Goal: Task Accomplishment & Management: Manage account settings

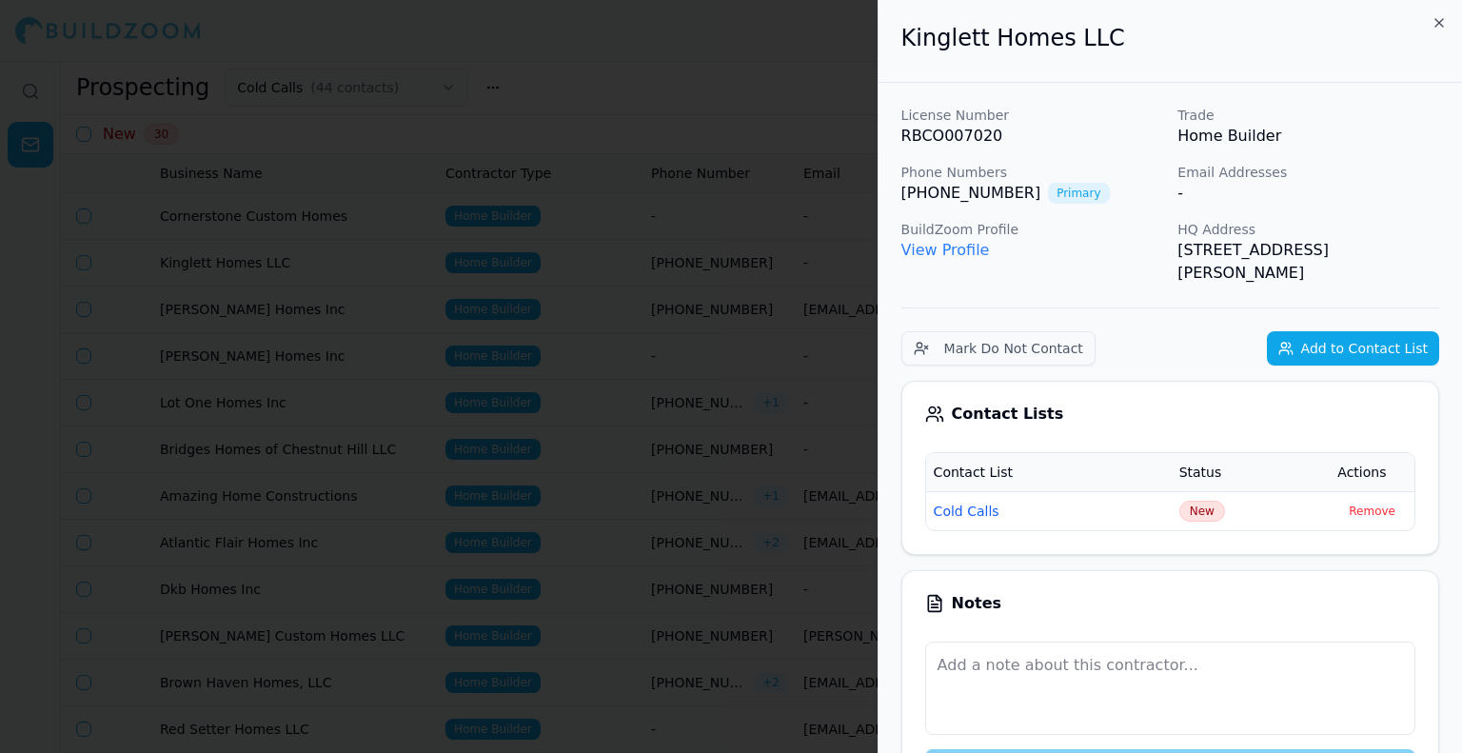
click at [708, 162] on div at bounding box center [731, 376] width 1462 height 753
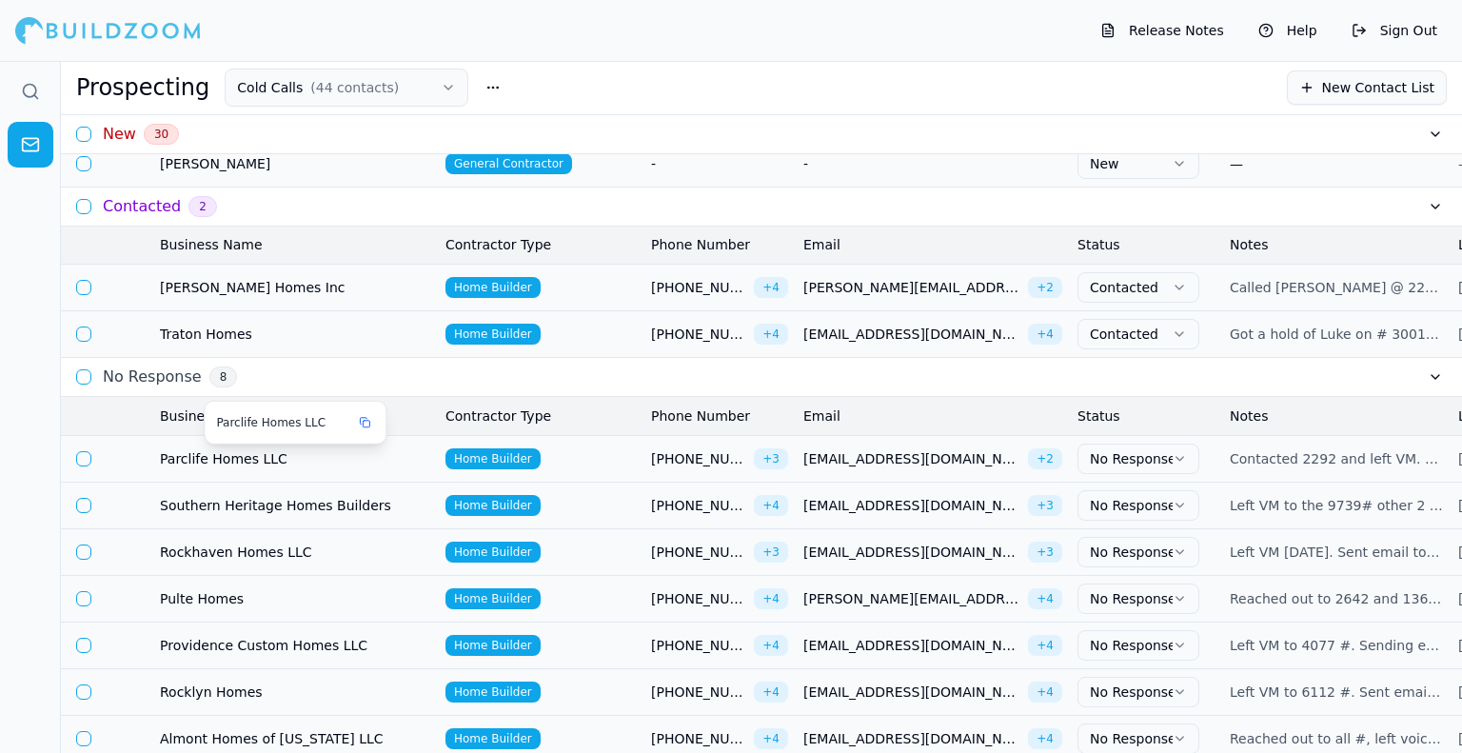
scroll to position [1333, 0]
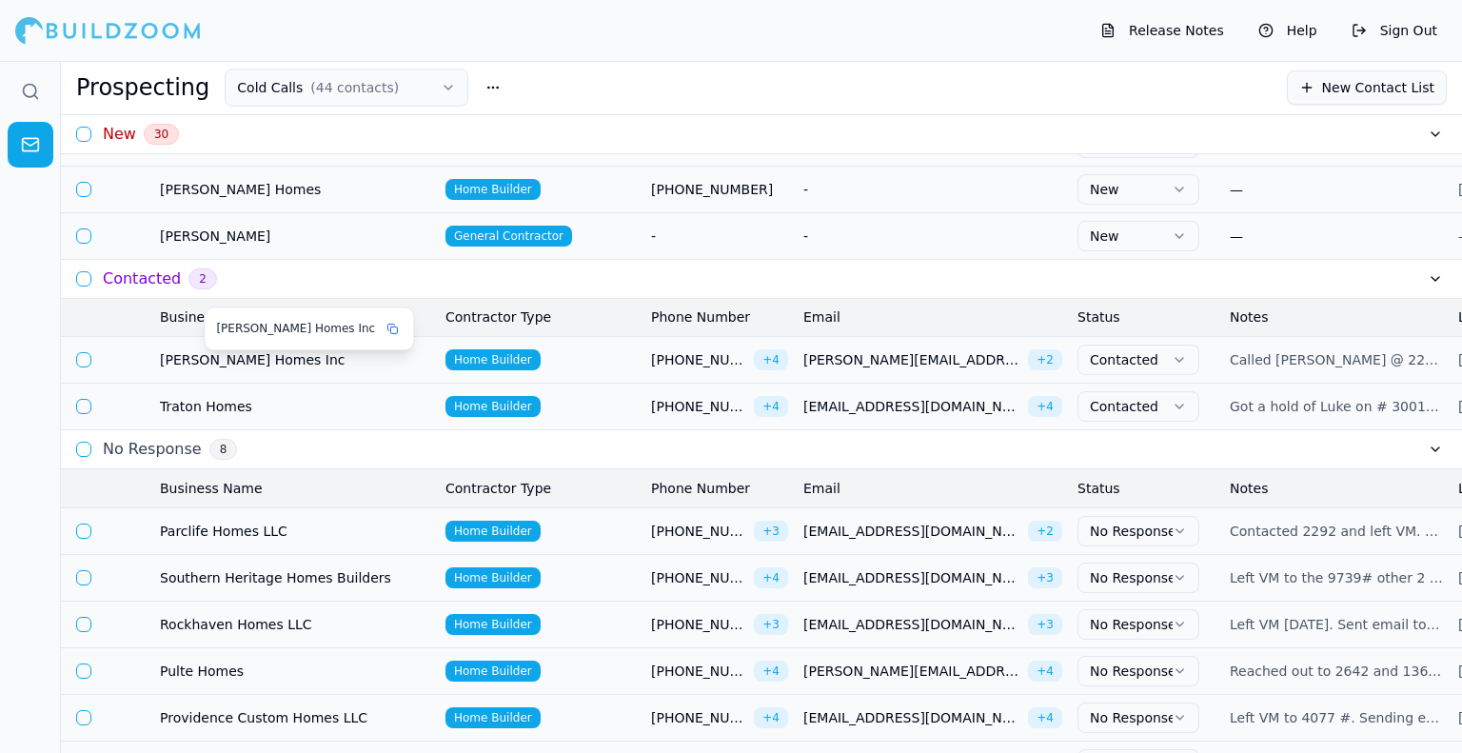
click at [170, 369] on span "[PERSON_NAME] Homes Inc" at bounding box center [295, 359] width 270 height 19
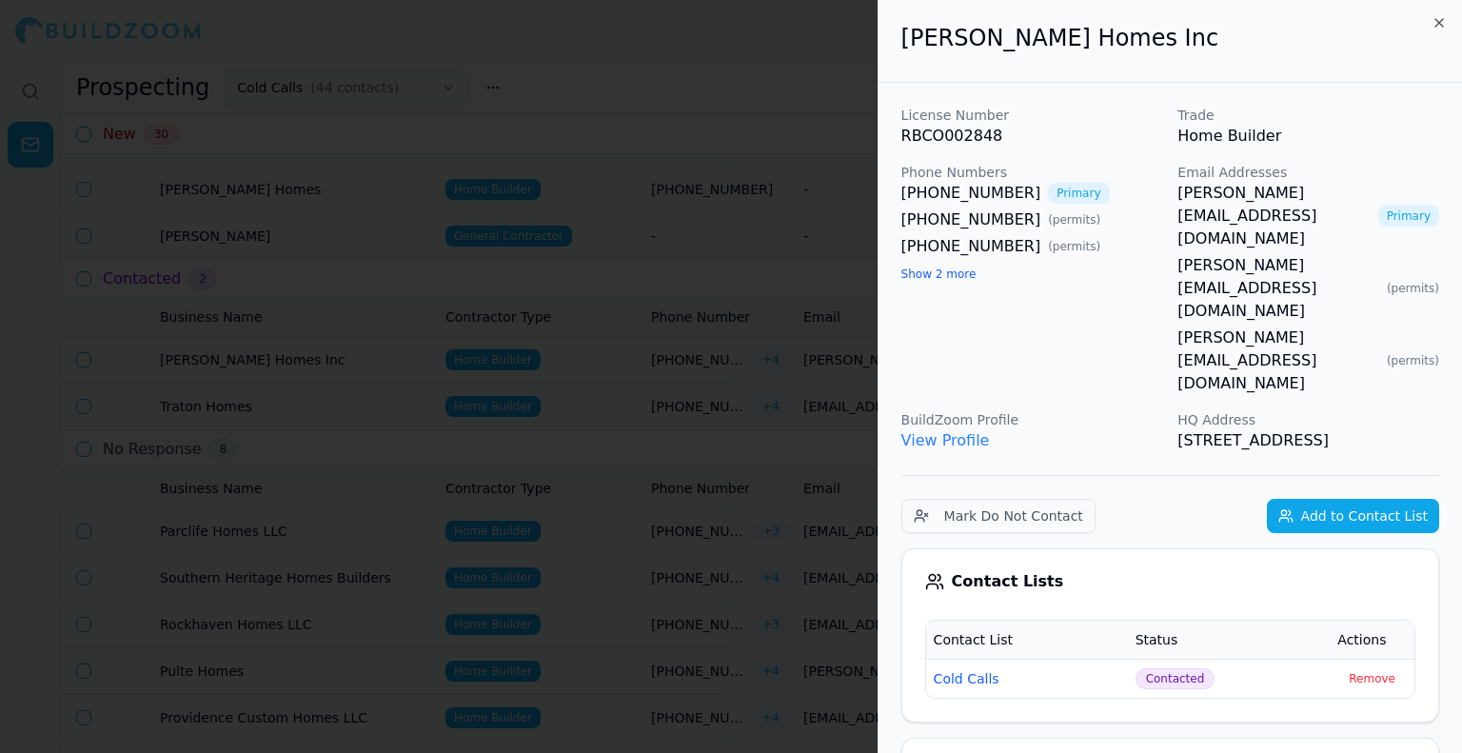
drag, startPoint x: 1407, startPoint y: 279, endPoint x: 1396, endPoint y: 266, distance: 16.9
click at [1407, 279] on div "Email Addresses [PERSON_NAME][EMAIL_ADDRESS][DOMAIN_NAME] Primary [PERSON_NAME]…" at bounding box center [1309, 279] width 262 height 232
click at [1265, 254] on link "[PERSON_NAME][EMAIL_ADDRESS][DOMAIN_NAME]" at bounding box center [1279, 288] width 202 height 69
click at [826, 308] on div at bounding box center [731, 376] width 1462 height 753
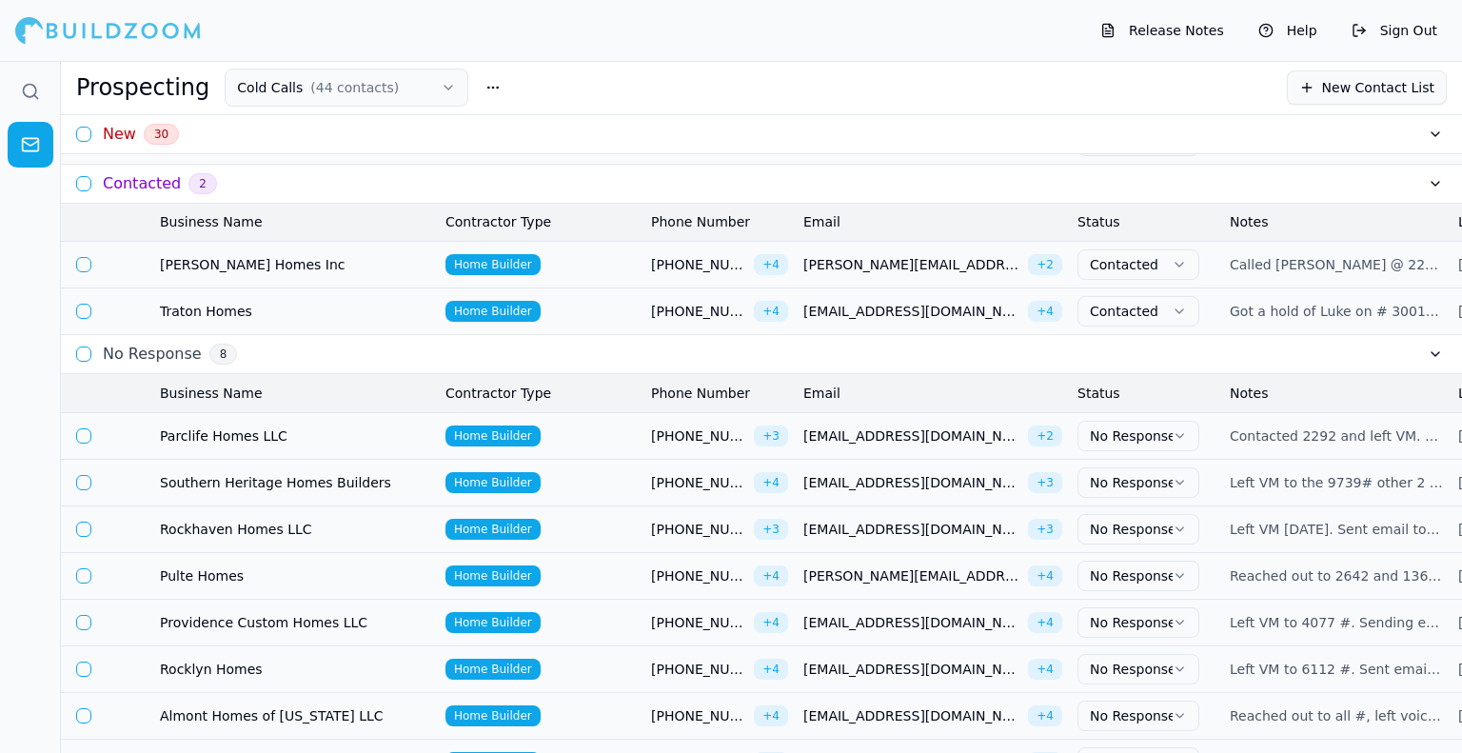
scroll to position [1523, 0]
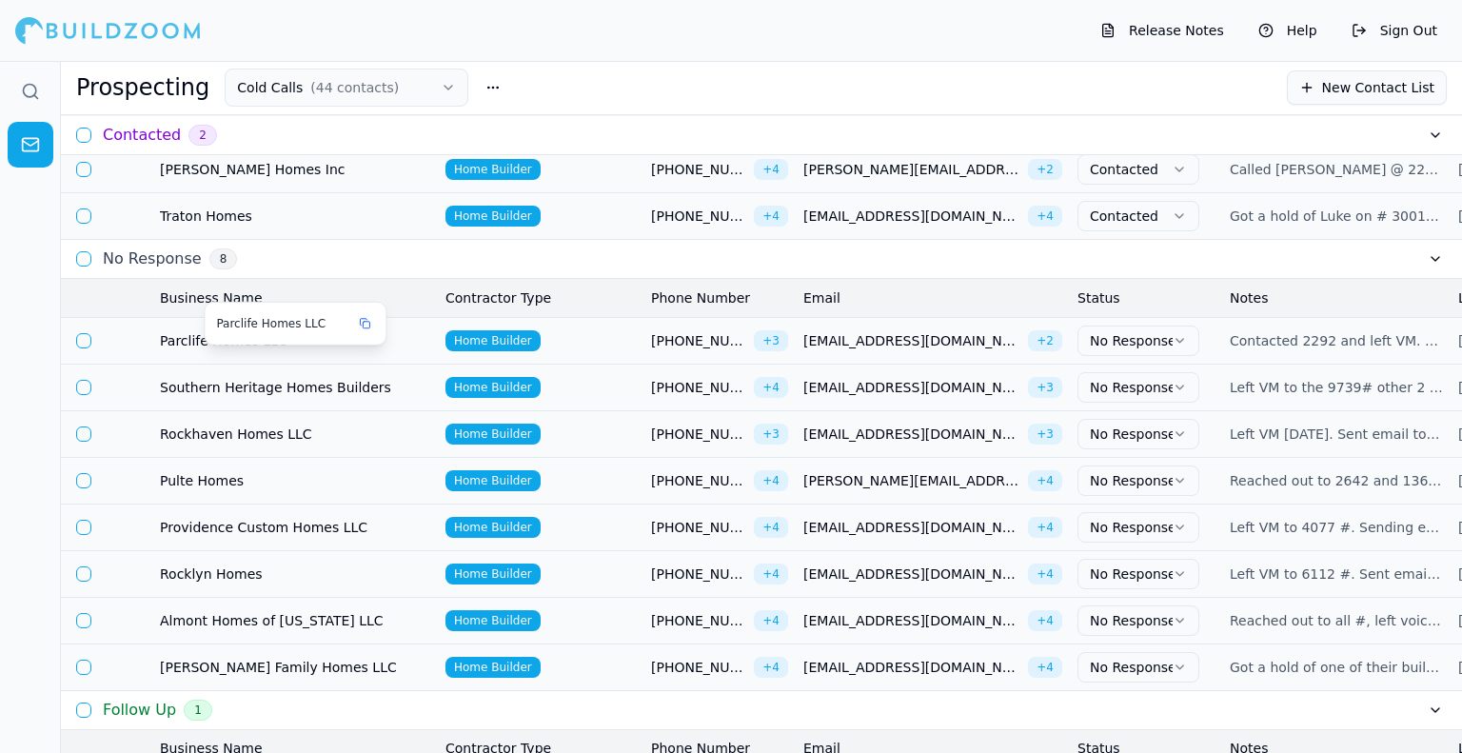
click at [222, 350] on span "Parclife Homes LLC" at bounding box center [295, 340] width 270 height 19
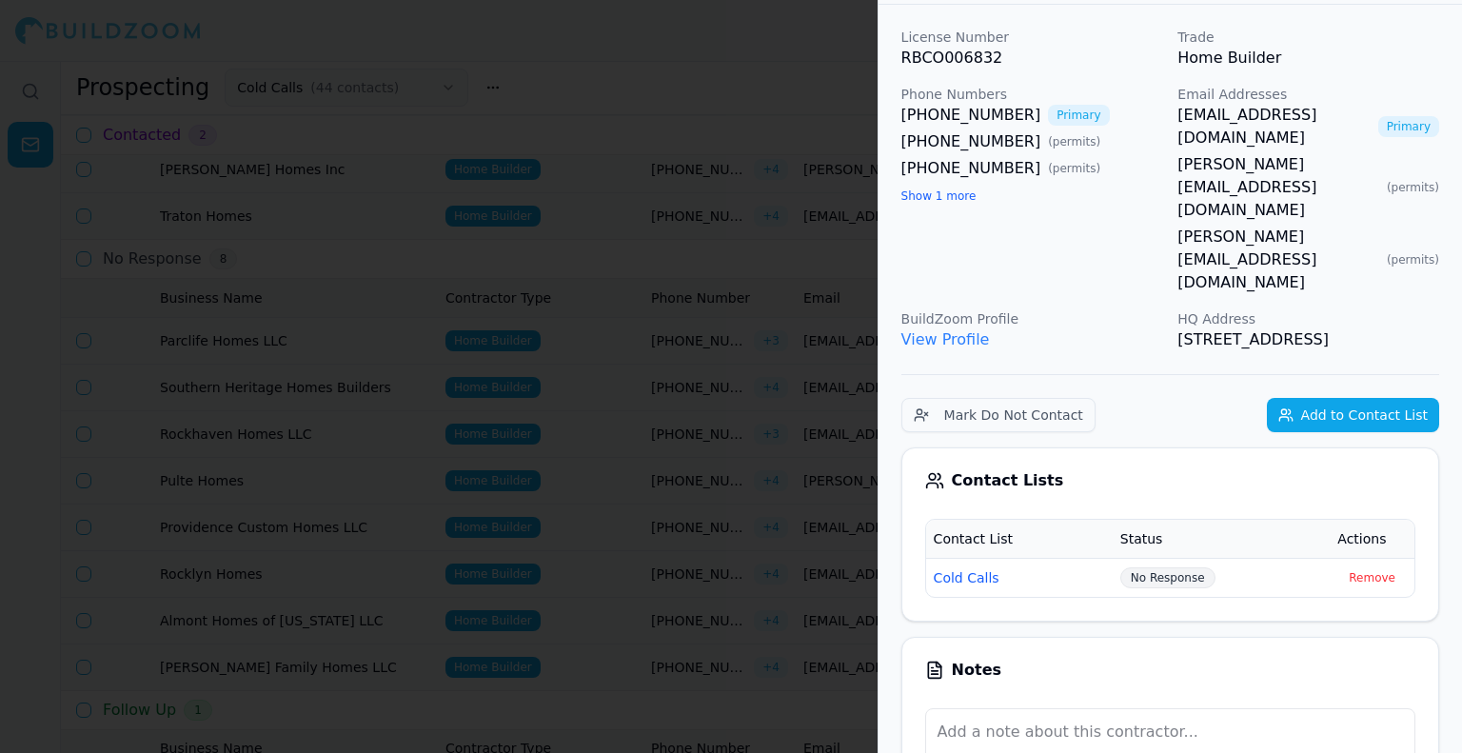
scroll to position [190, 0]
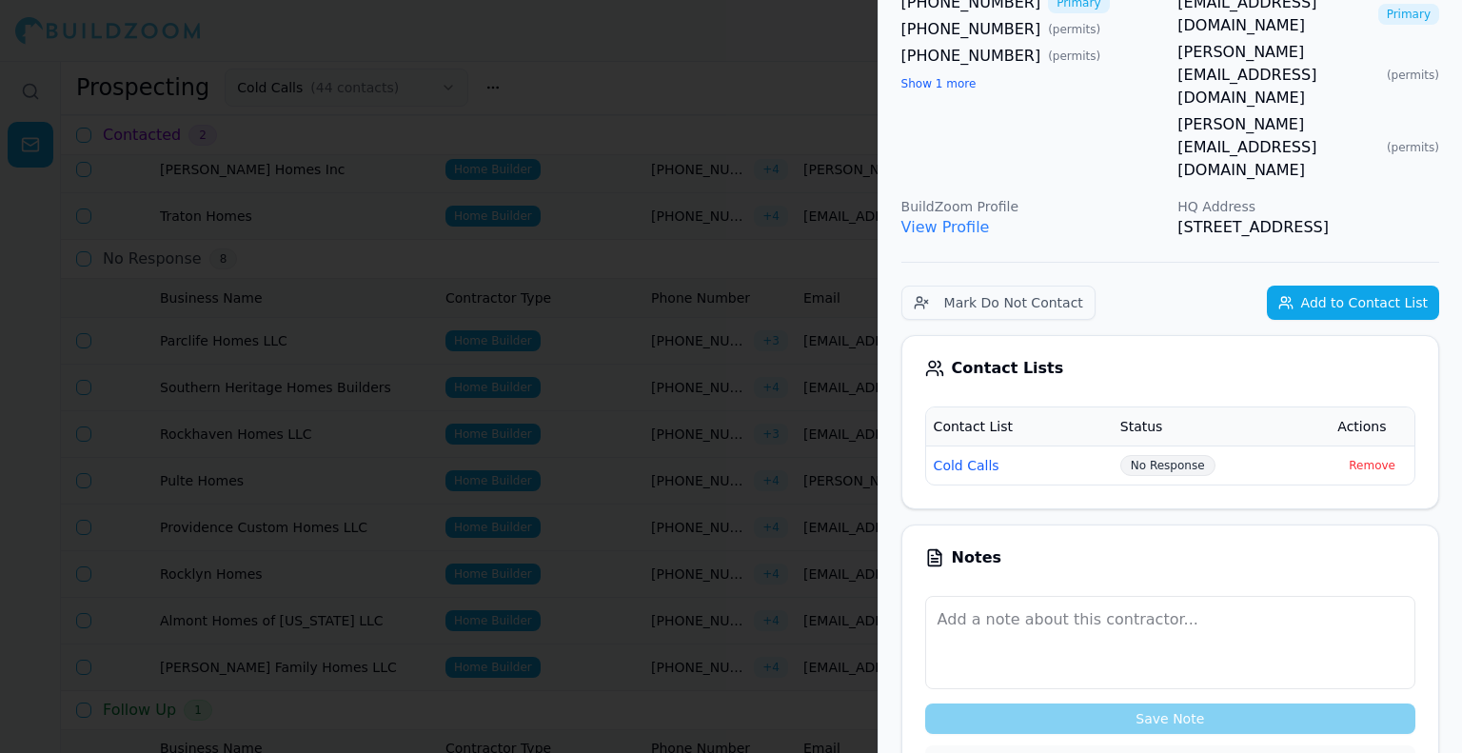
click at [1151, 455] on span "No Response" at bounding box center [1167, 465] width 95 height 21
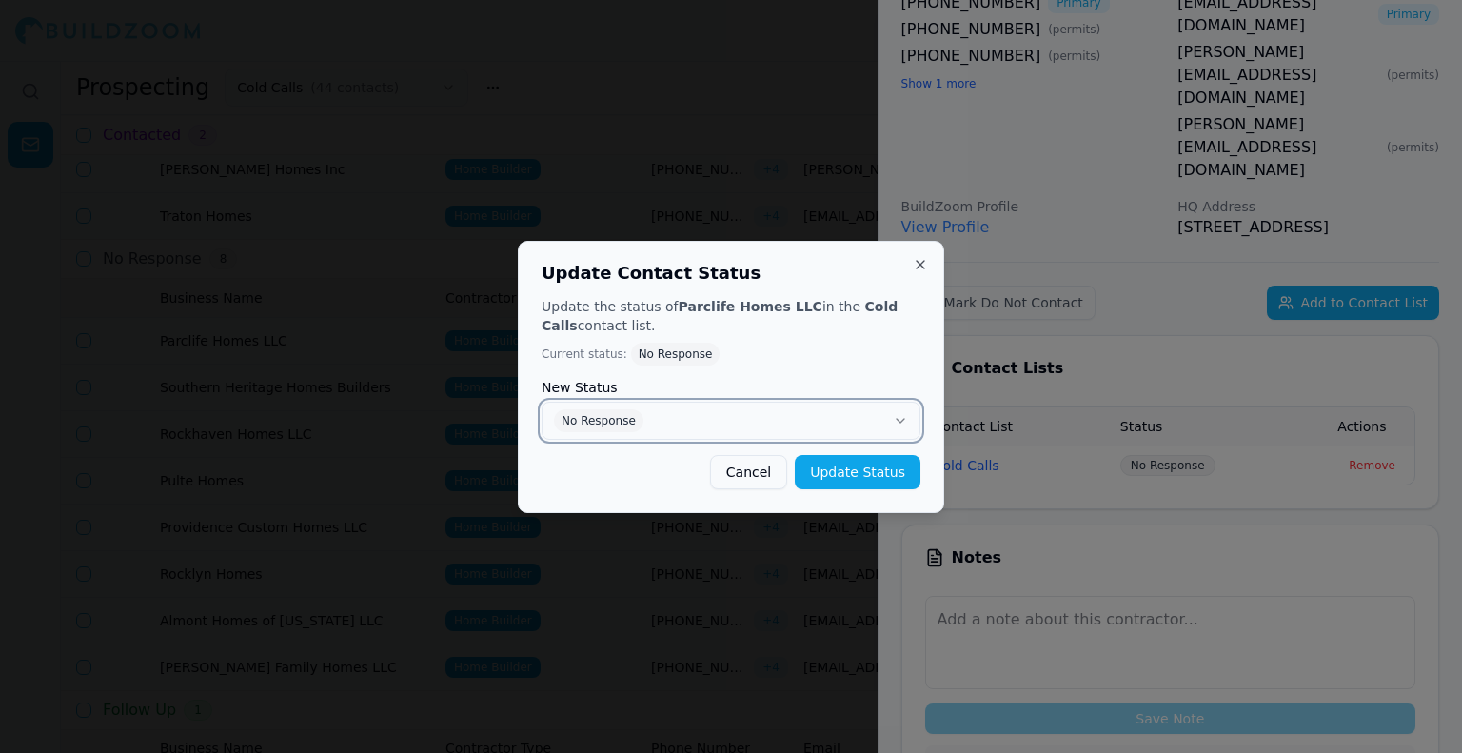
click at [842, 420] on button "No Response" at bounding box center [731, 421] width 379 height 38
click at [849, 475] on button "Update Status" at bounding box center [858, 472] width 126 height 34
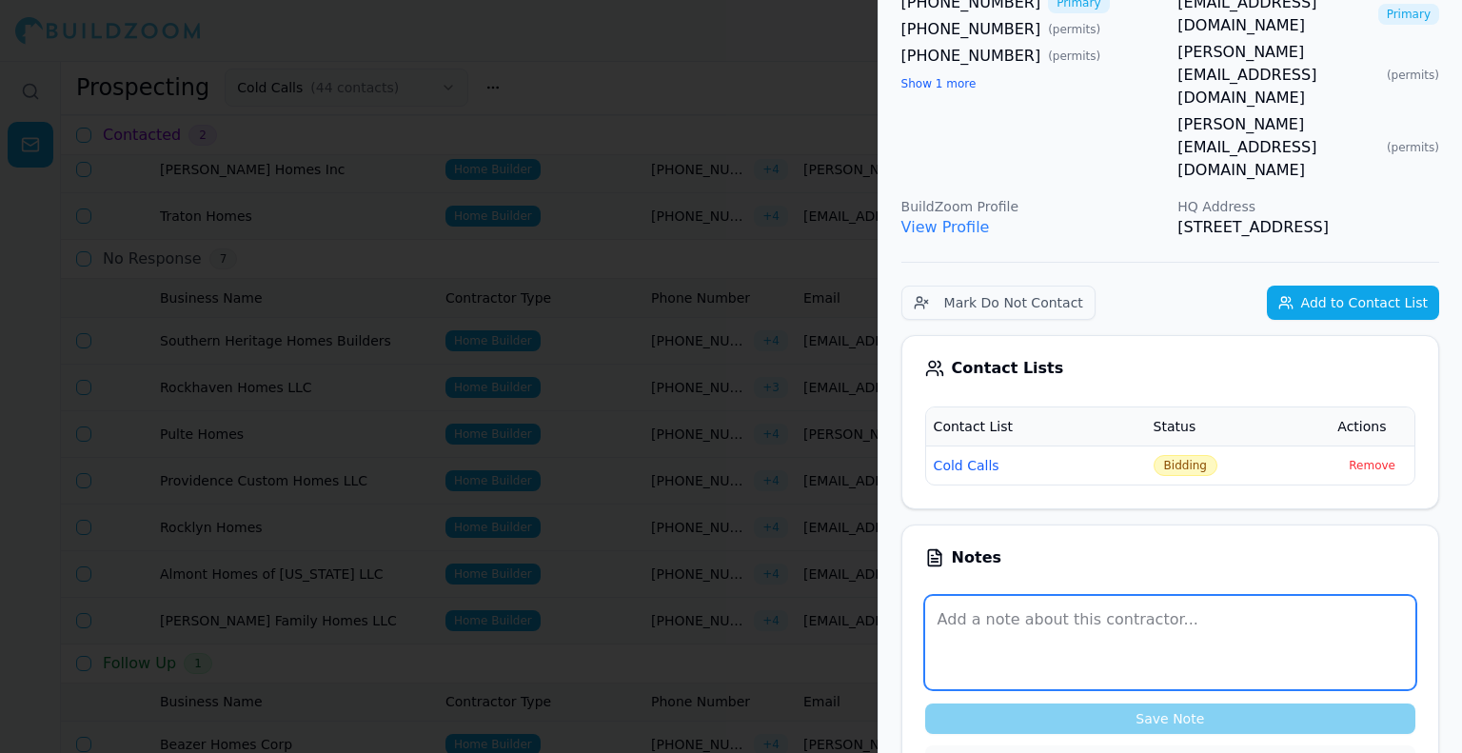
click at [1066, 596] on textarea at bounding box center [1170, 642] width 490 height 93
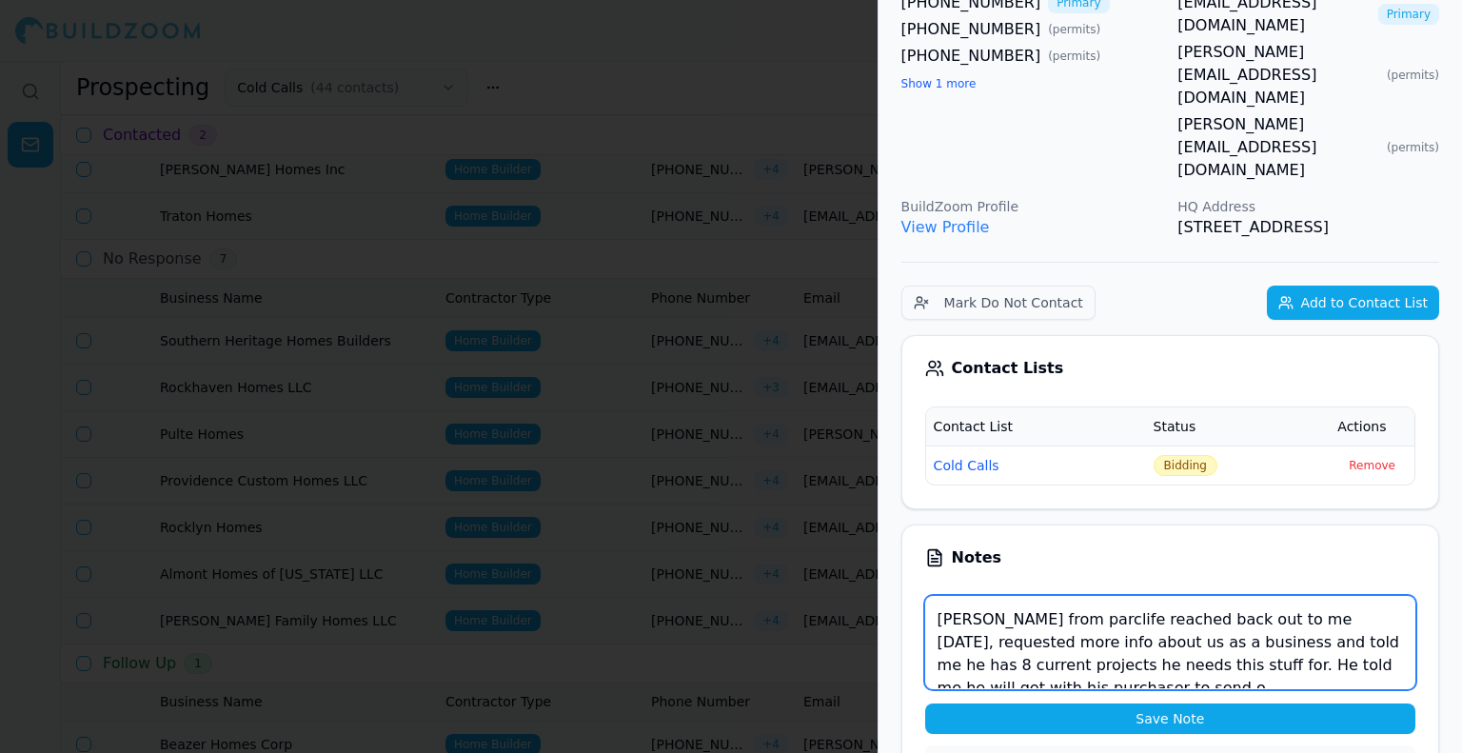
scroll to position [10, 0]
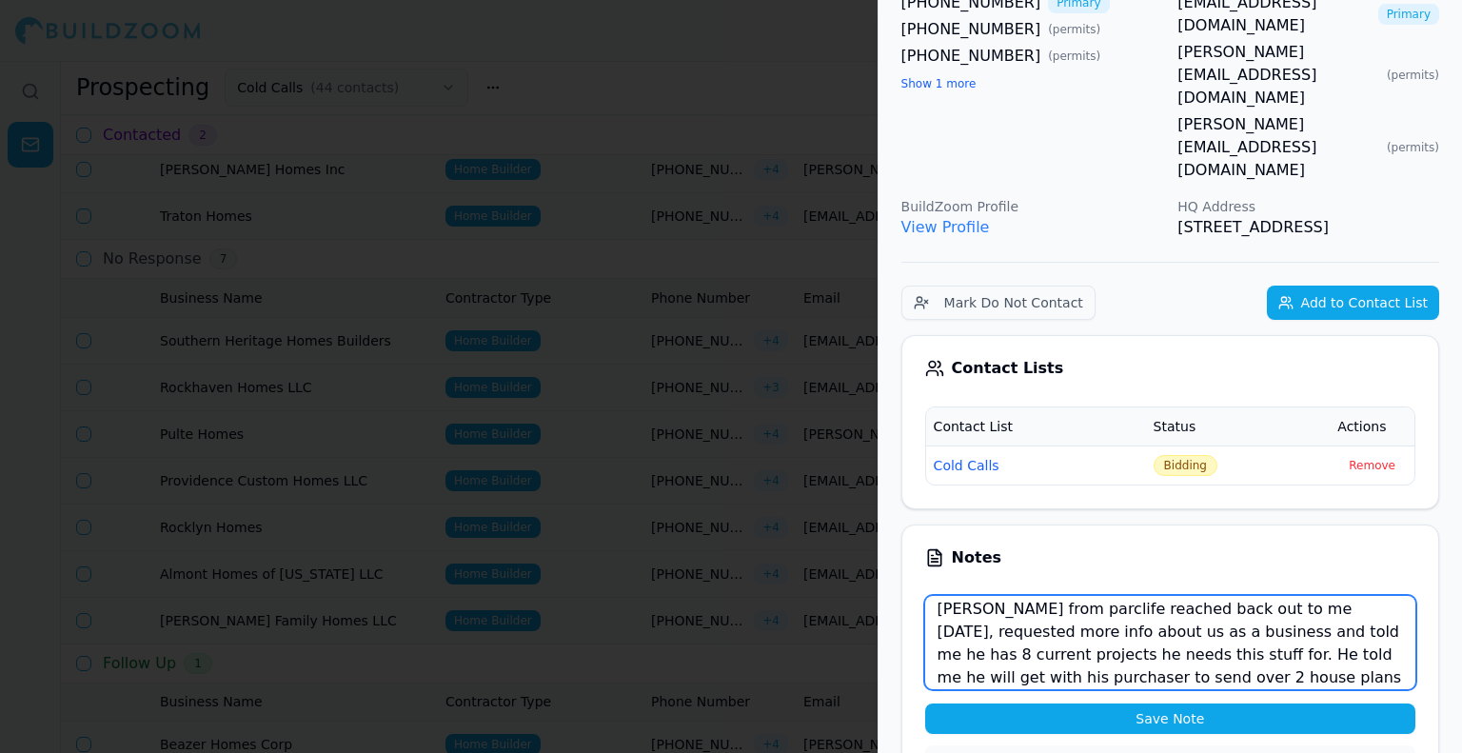
type textarea "[PERSON_NAME] from parclife reached back out to me [DATE], requested more info …"
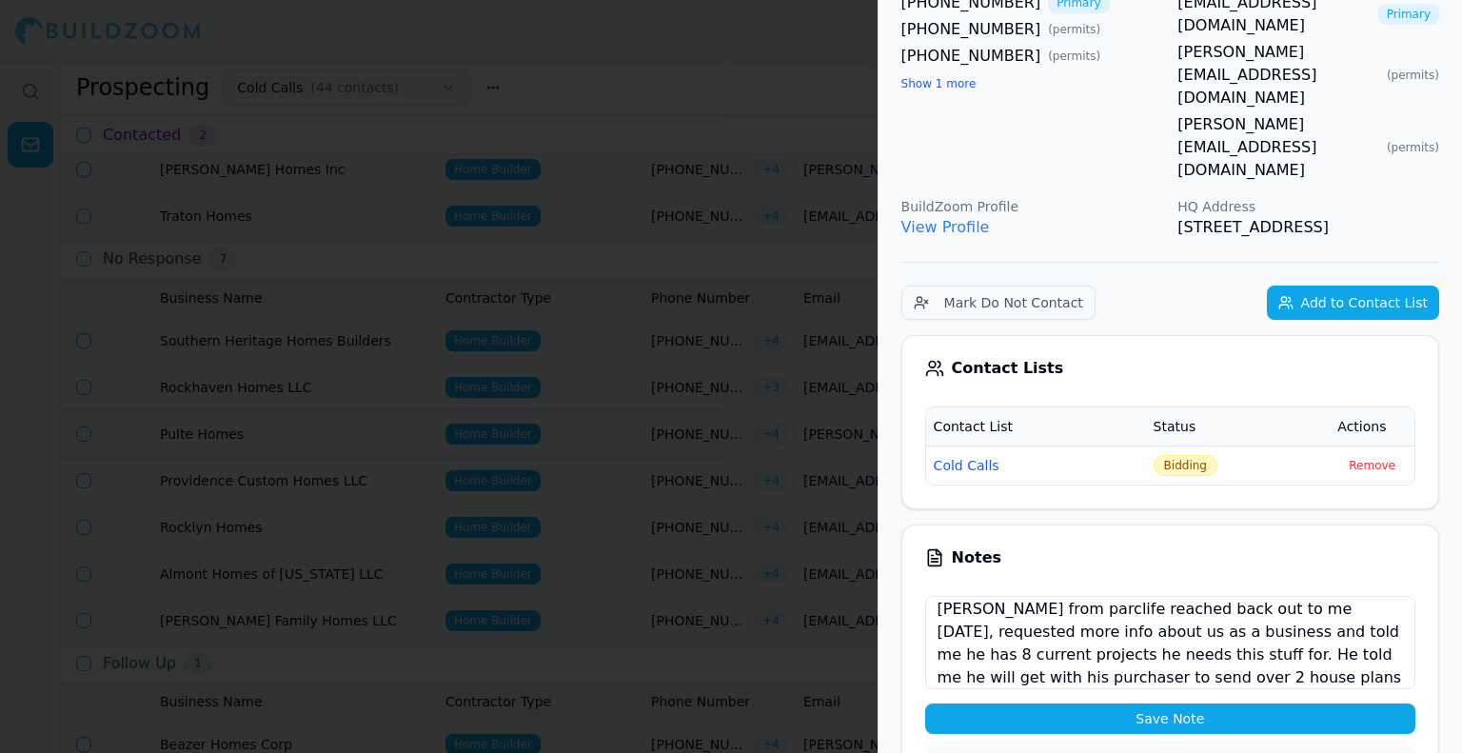
click at [1126, 703] on button "Save Note" at bounding box center [1170, 718] width 490 height 30
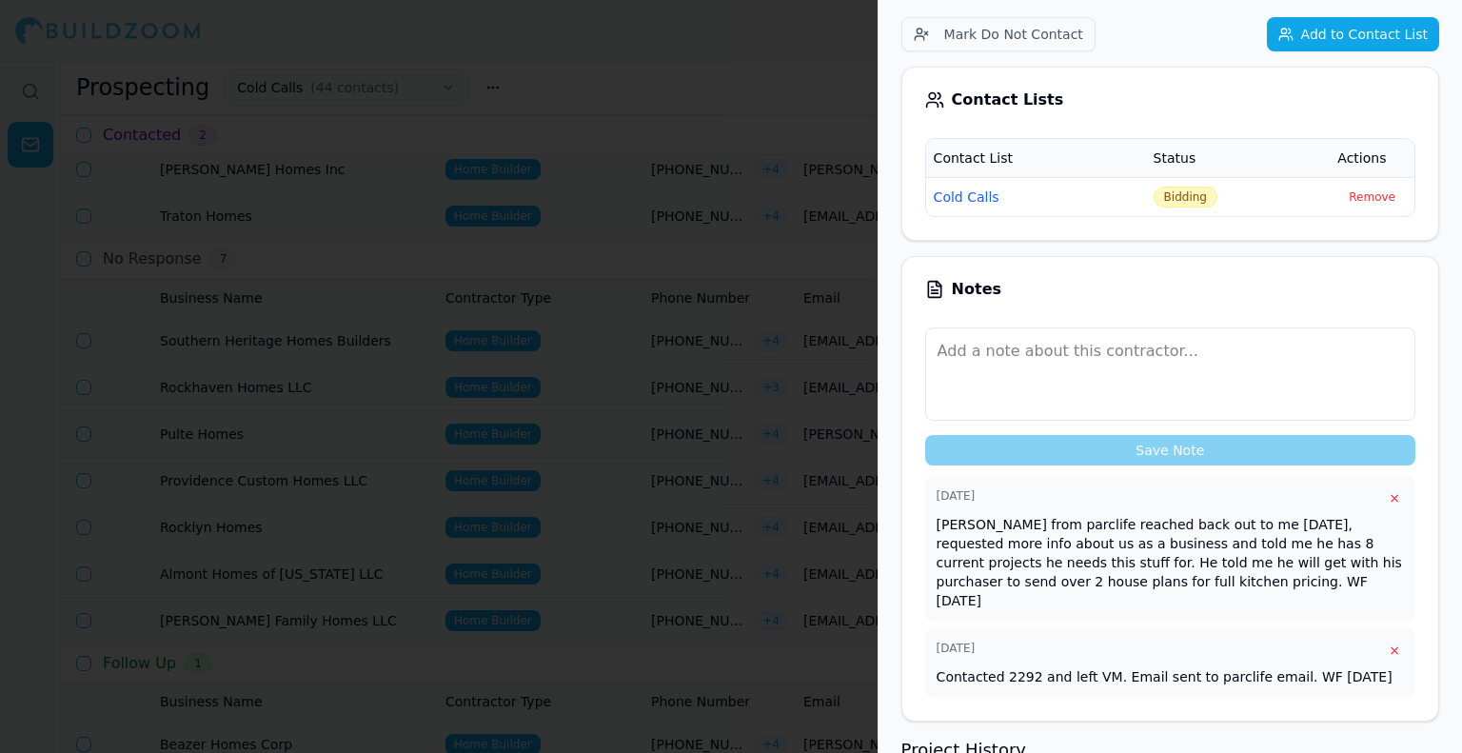
scroll to position [95, 0]
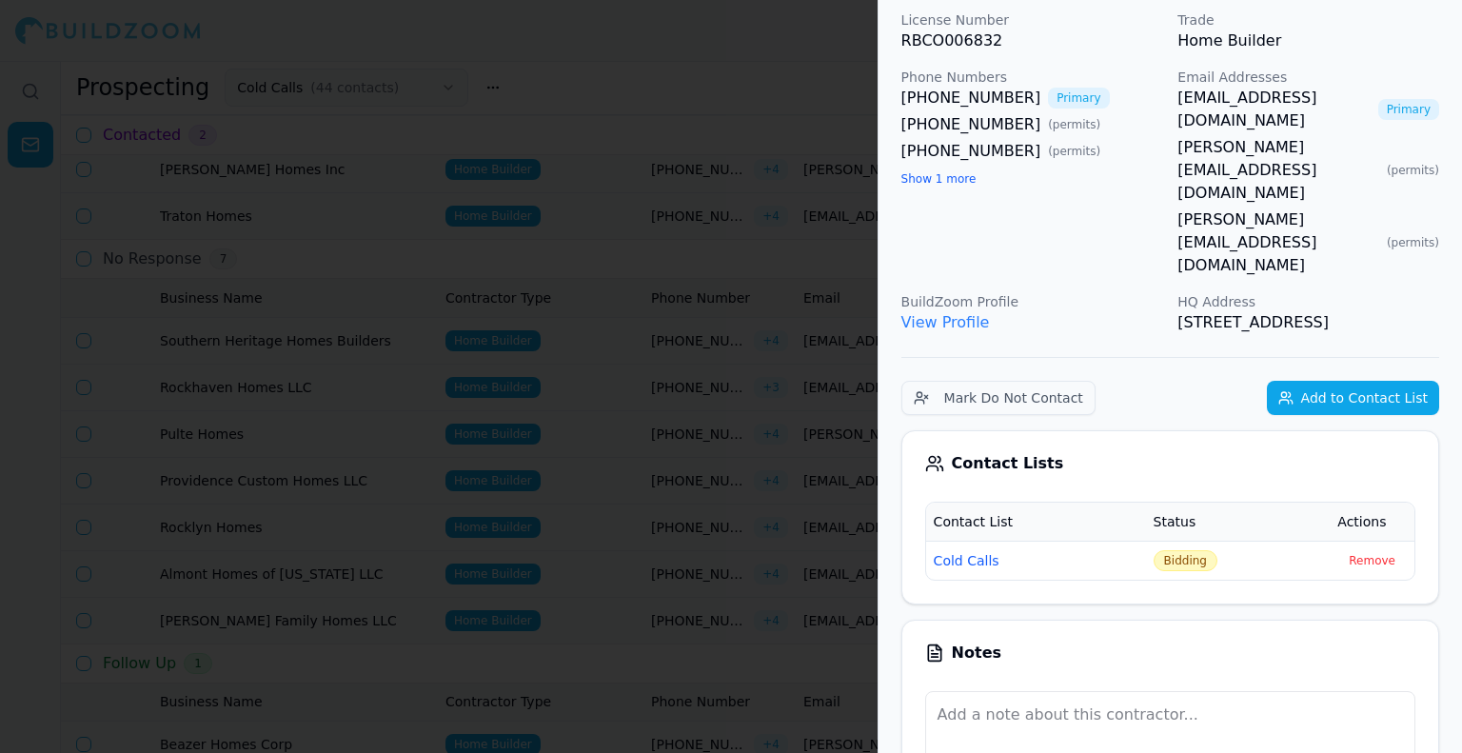
click at [604, 510] on div at bounding box center [731, 376] width 1462 height 753
